Goal: Information Seeking & Learning: Find specific fact

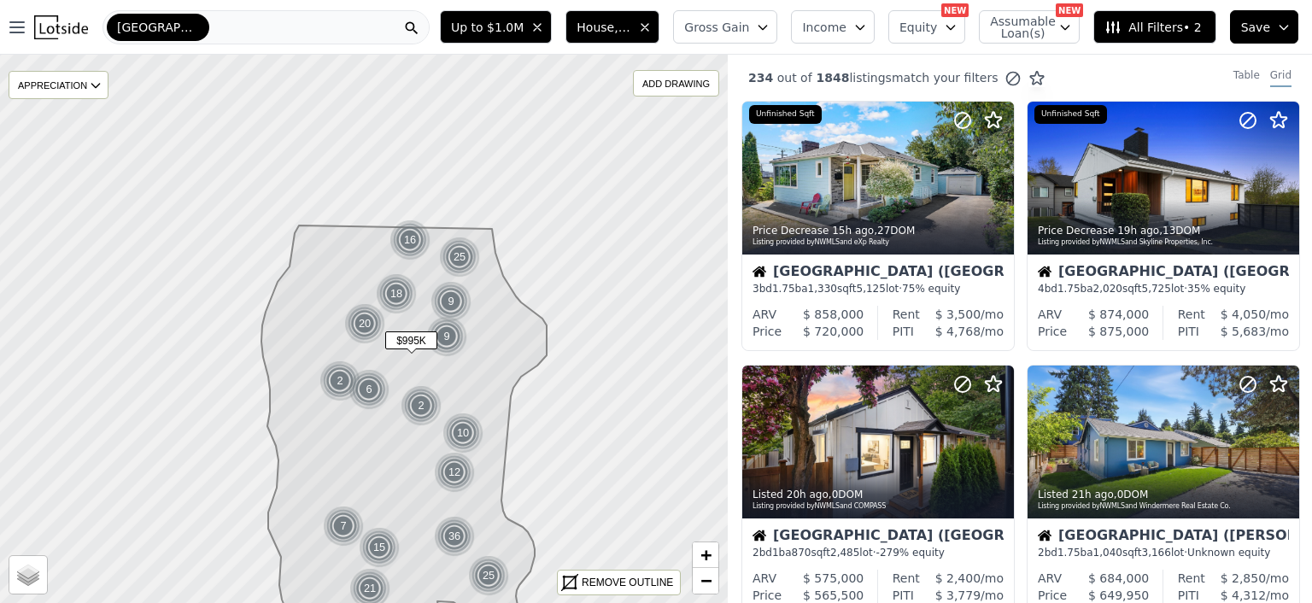
click at [544, 24] on icon "button" at bounding box center [537, 27] width 14 height 14
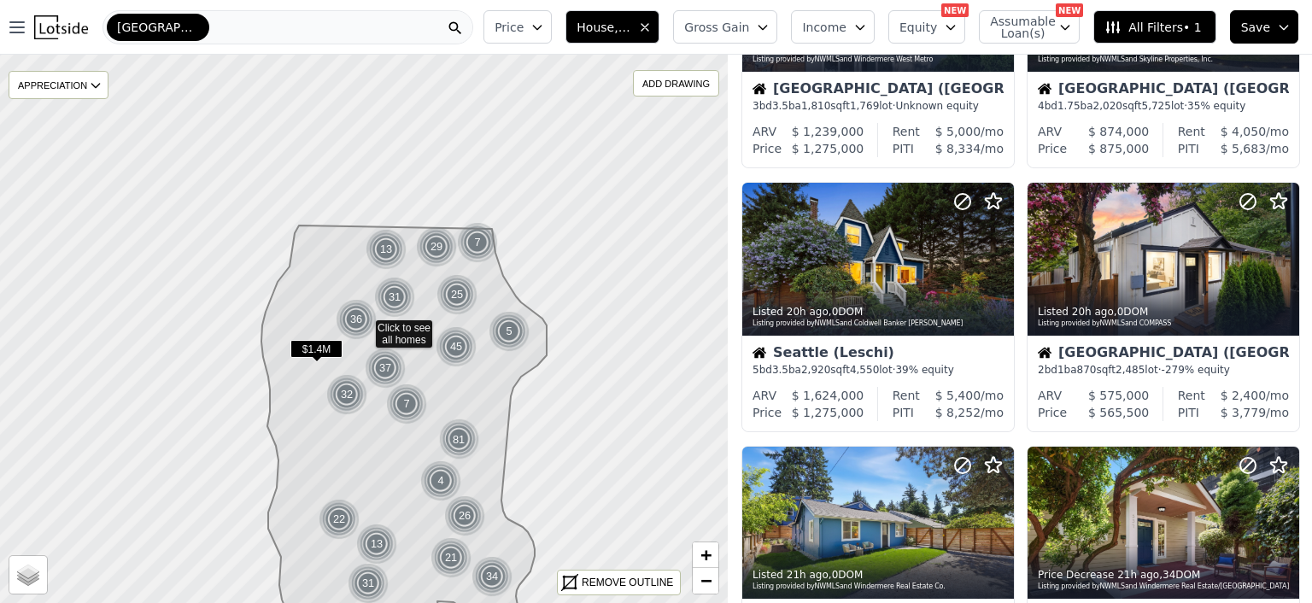
scroll to position [726, 0]
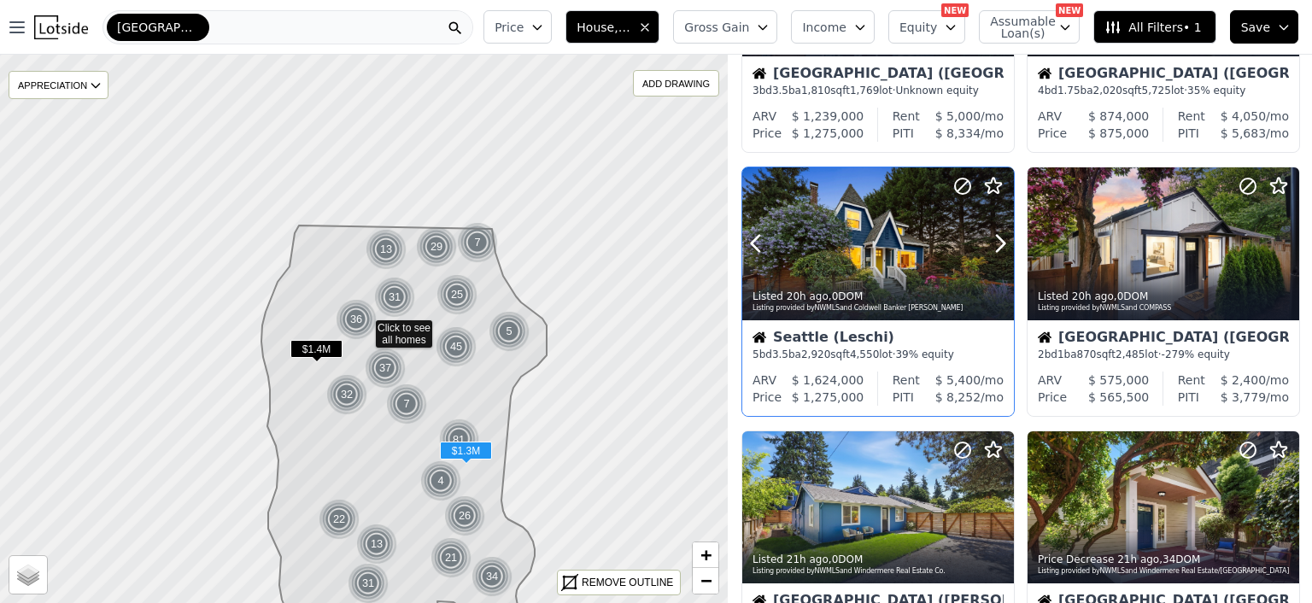
click at [850, 263] on div at bounding box center [878, 243] width 272 height 153
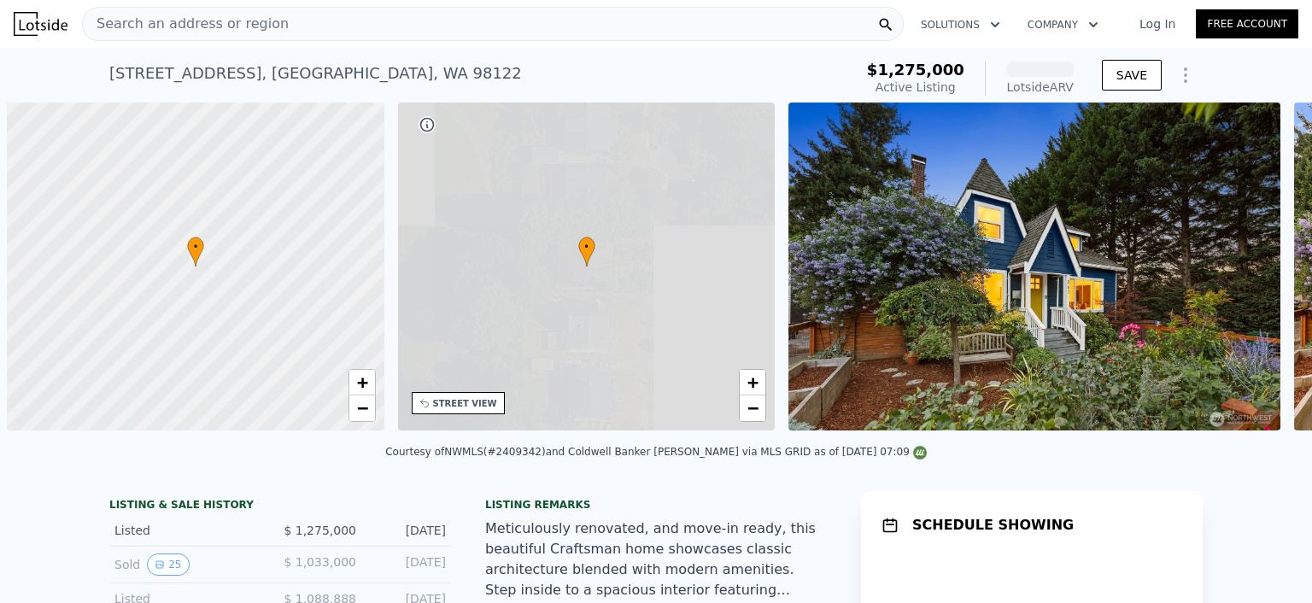
scroll to position [0, 7]
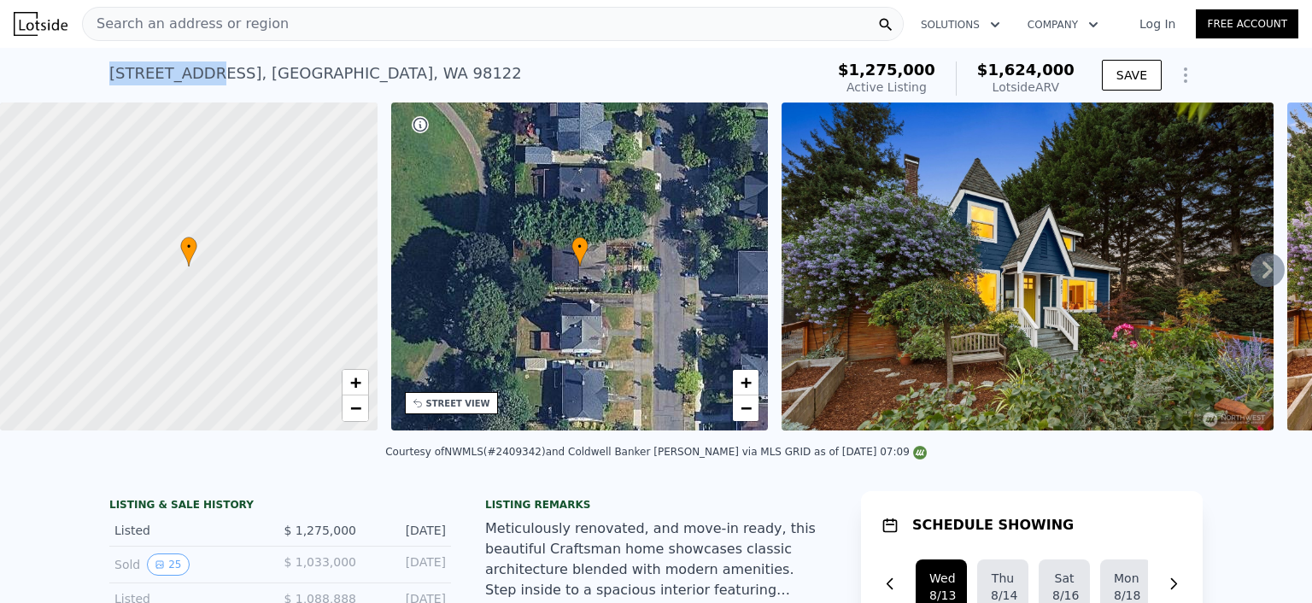
drag, startPoint x: 102, startPoint y: 70, endPoint x: 195, endPoint y: 67, distance: 92.3
click at [195, 67] on div "347 29th Ave , Seattle , WA 98122" at bounding box center [315, 73] width 412 height 24
copy div "347 29th Ave"
